Goal: Information Seeking & Learning: Learn about a topic

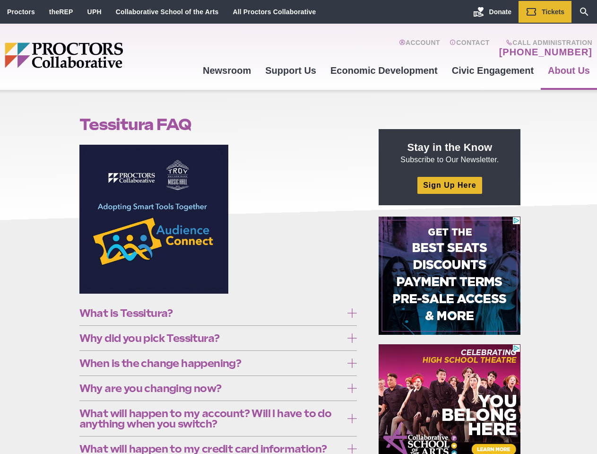
click at [298, 227] on figure at bounding box center [218, 223] width 278 height 156
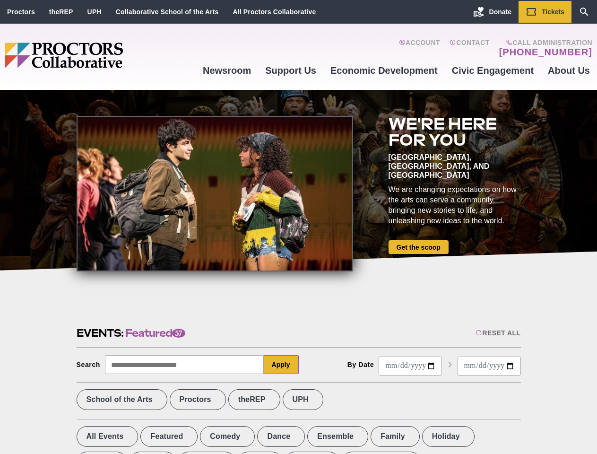
click at [298, 227] on div at bounding box center [215, 194] width 277 height 156
click at [497, 333] on div "Reset All" at bounding box center [498, 333] width 45 height 8
click at [281, 365] on button "Apply" at bounding box center [281, 364] width 35 height 19
